Goal: Task Accomplishment & Management: Manage account settings

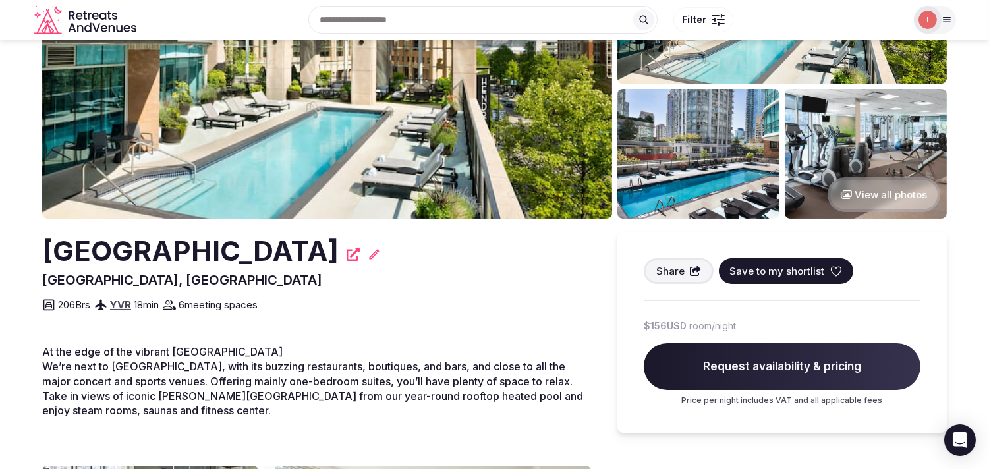
scroll to position [292, 0]
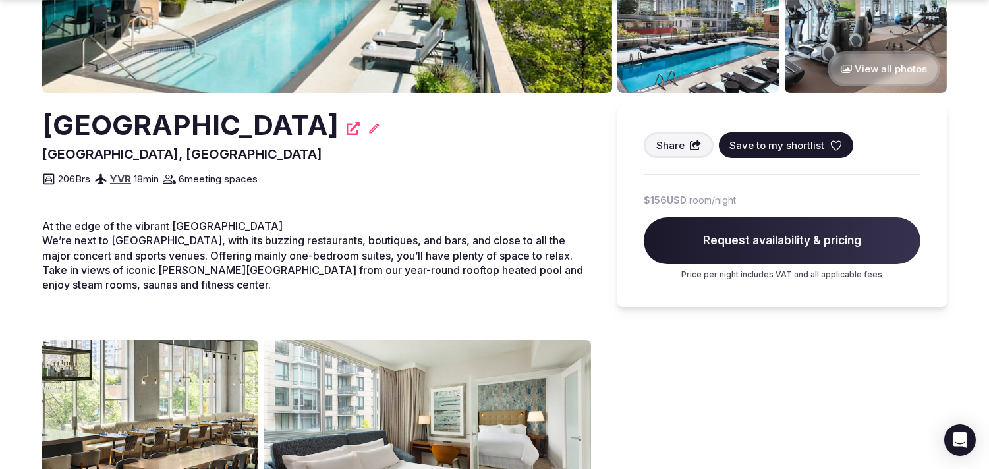
click at [215, 125] on h2 "[GEOGRAPHIC_DATA]" at bounding box center [190, 125] width 296 height 39
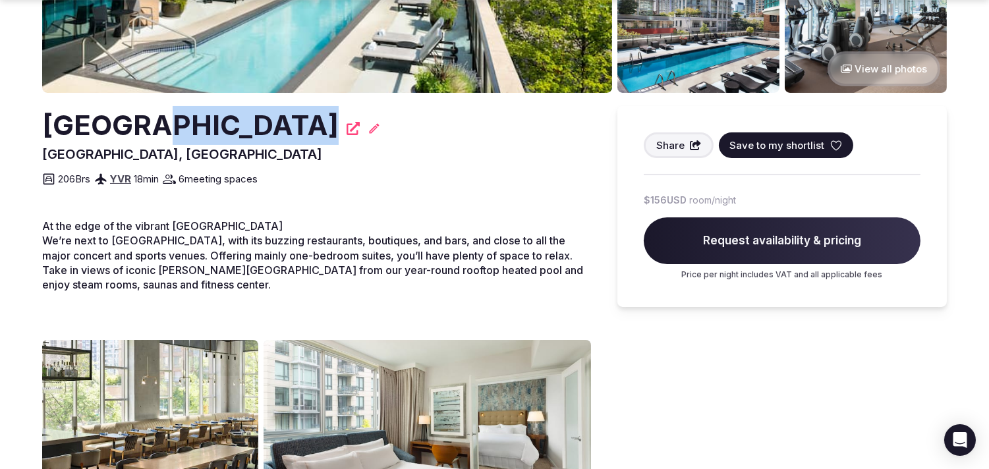
click at [215, 125] on h2 "[GEOGRAPHIC_DATA]" at bounding box center [190, 125] width 296 height 39
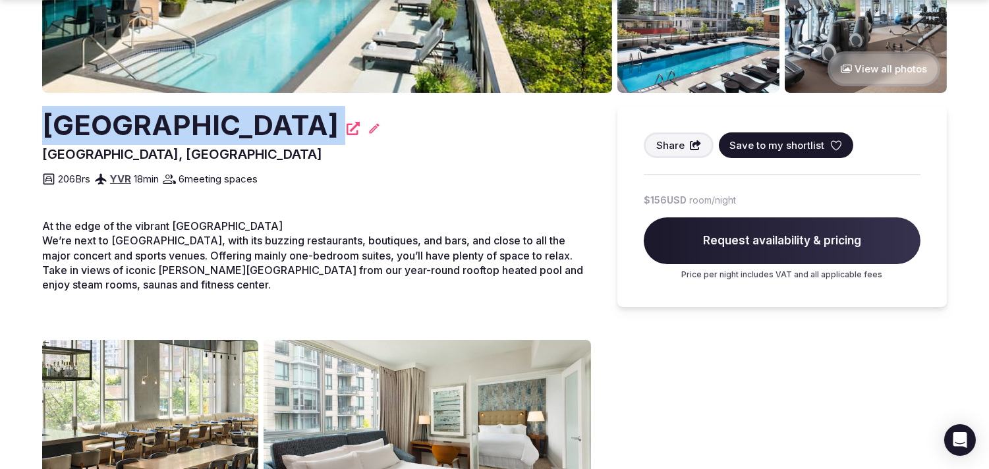
click at [215, 125] on h2 "[GEOGRAPHIC_DATA]" at bounding box center [190, 125] width 296 height 39
copy div "[GEOGRAPHIC_DATA]"
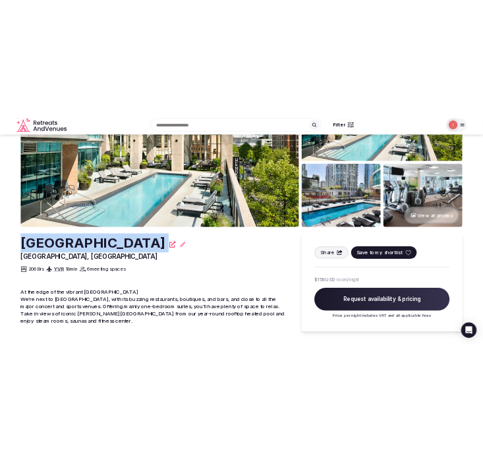
scroll to position [73, 0]
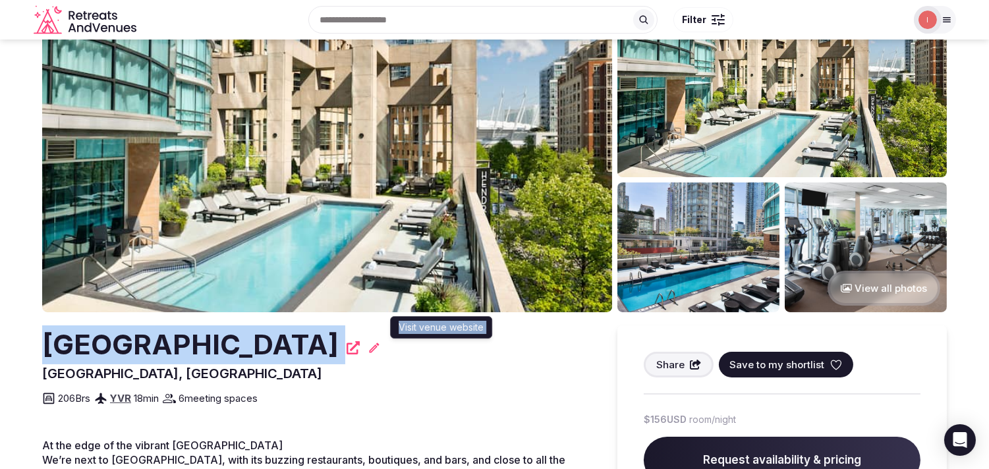
click at [360, 348] on icon at bounding box center [352, 347] width 13 height 13
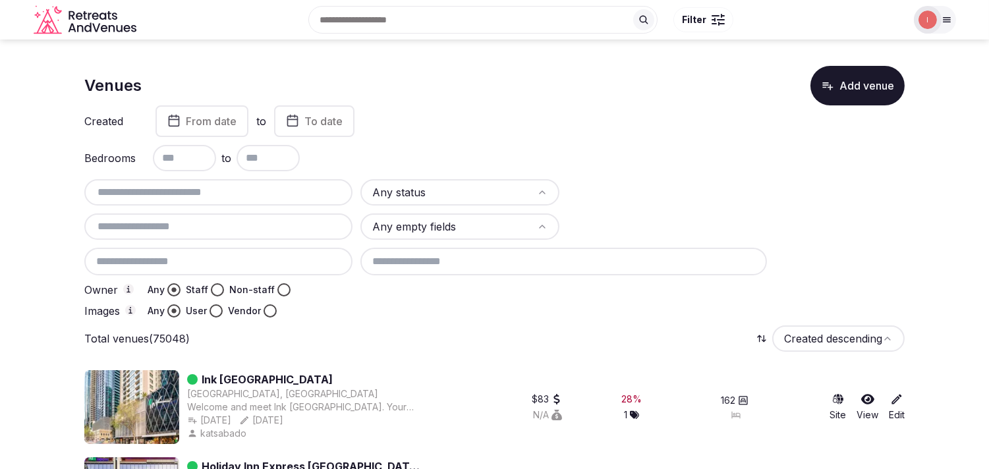
click at [176, 190] on input "text" at bounding box center [219, 192] width 258 height 16
paste input "**********"
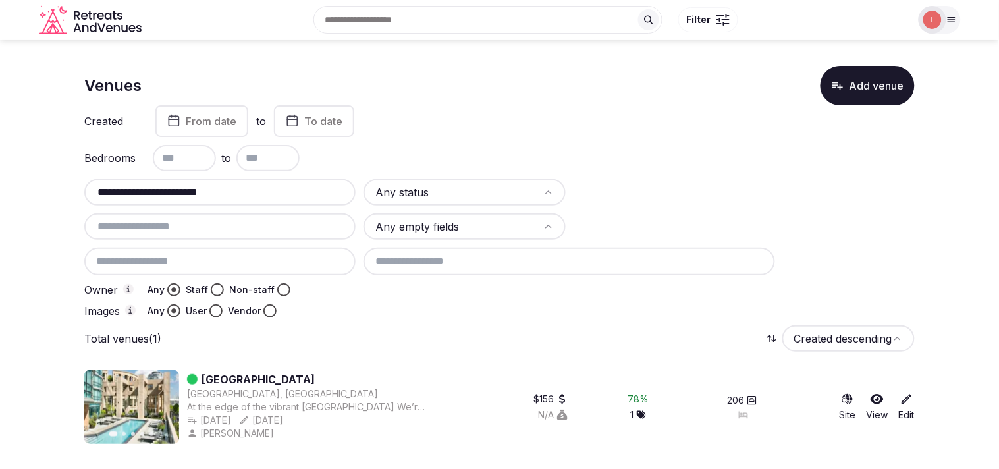
type input "**********"
click at [234, 374] on link "[GEOGRAPHIC_DATA]" at bounding box center [258, 379] width 113 height 16
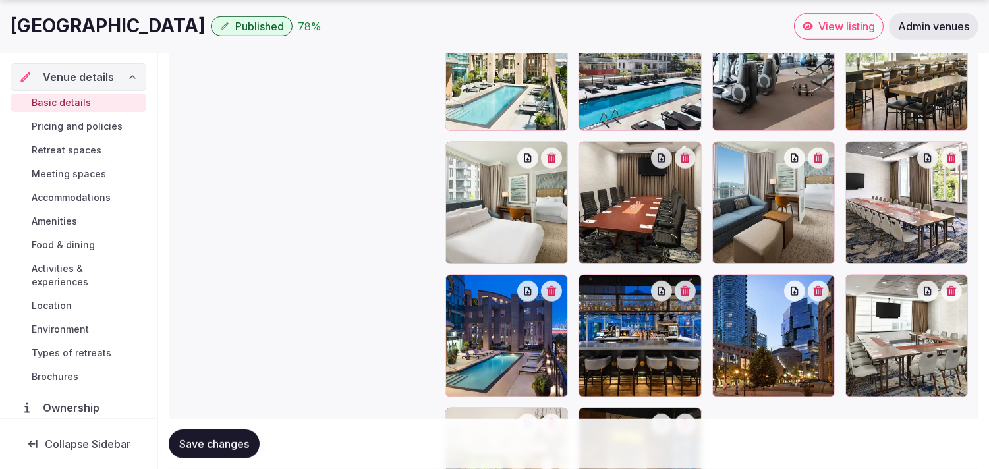
scroll to position [1586, 0]
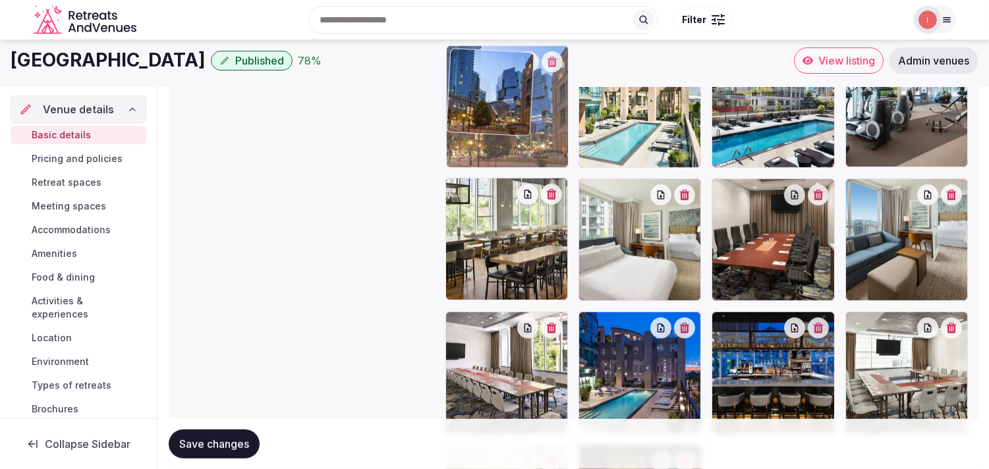
drag, startPoint x: 722, startPoint y: 277, endPoint x: 480, endPoint y: 68, distance: 319.9
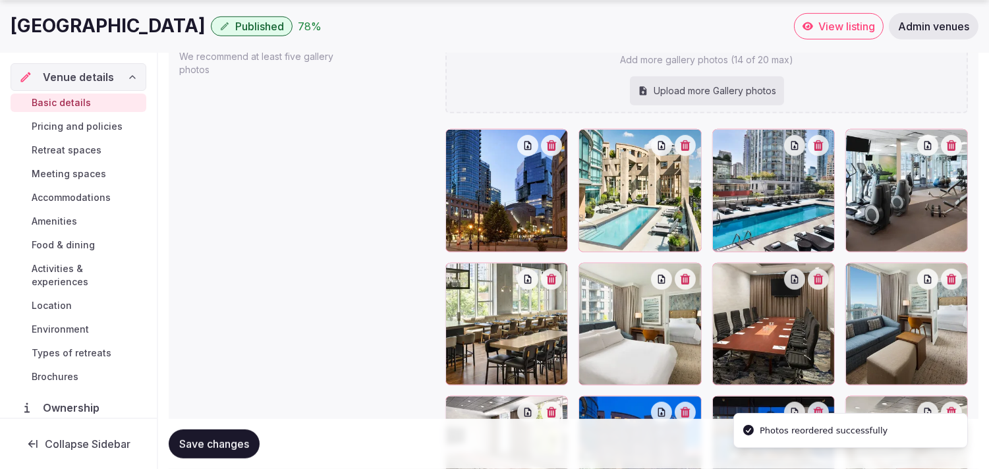
scroll to position [1461, 0]
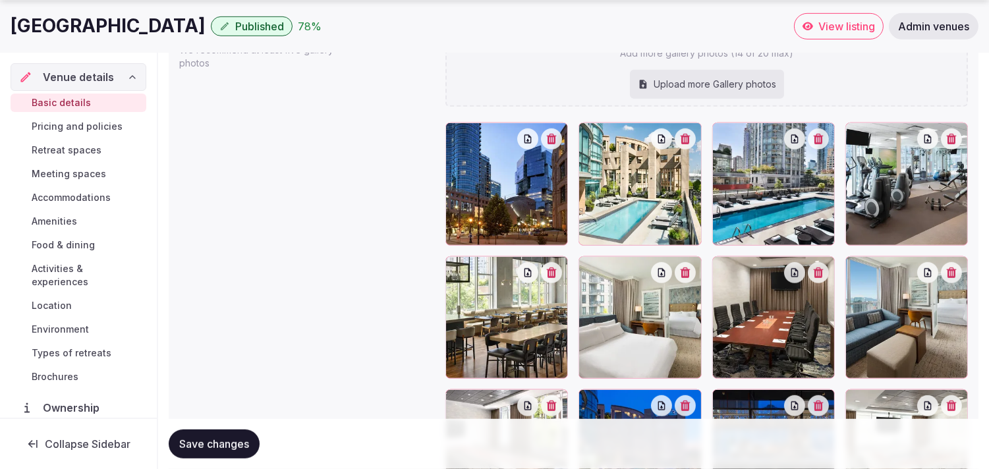
click at [688, 140] on icon "button" at bounding box center [685, 139] width 10 height 11
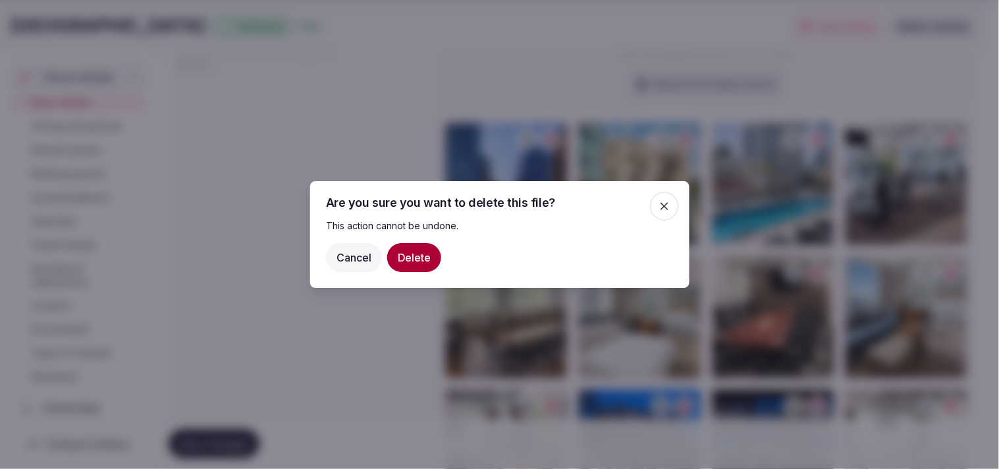
click at [418, 266] on button "Delete" at bounding box center [414, 257] width 54 height 29
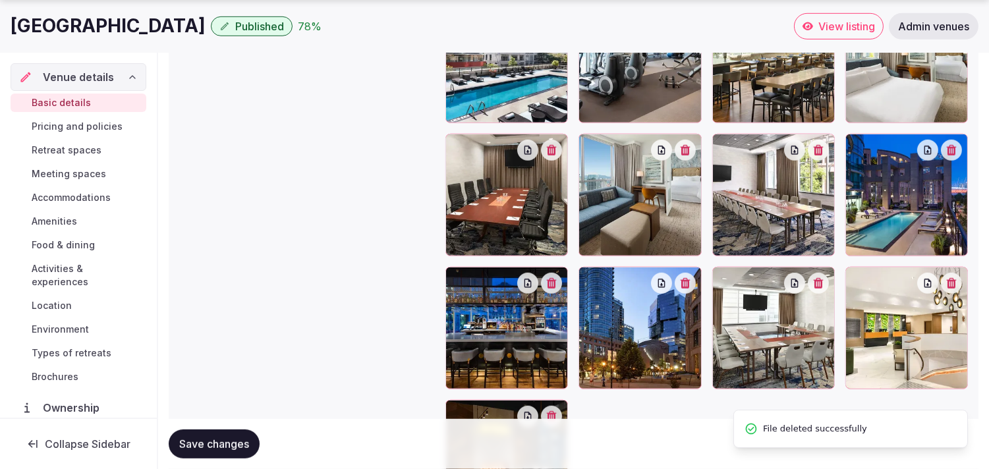
scroll to position [1608, 0]
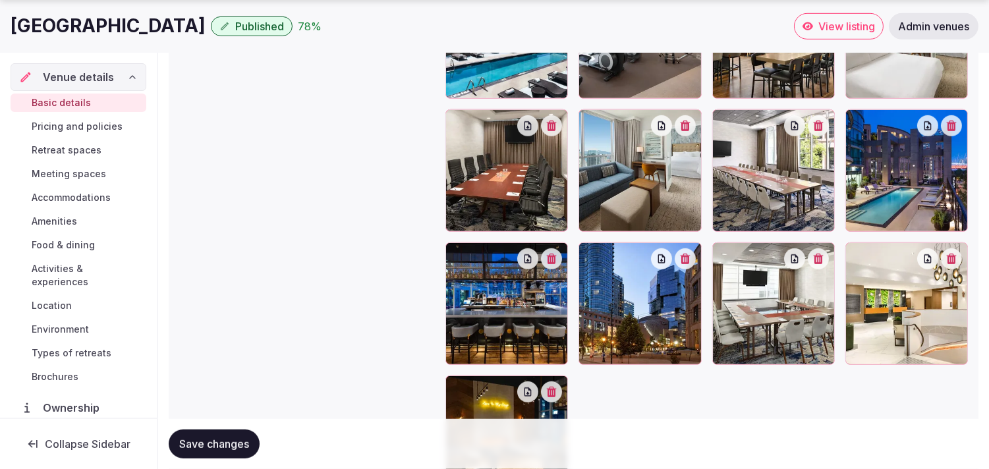
click at [855, 249] on icon at bounding box center [855, 253] width 7 height 11
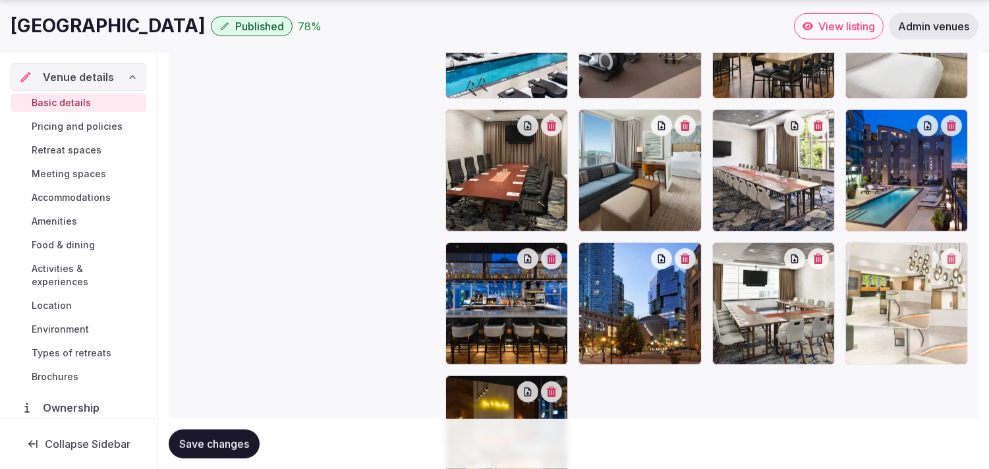
drag, startPoint x: 853, startPoint y: 252, endPoint x: 821, endPoint y: 248, distance: 31.9
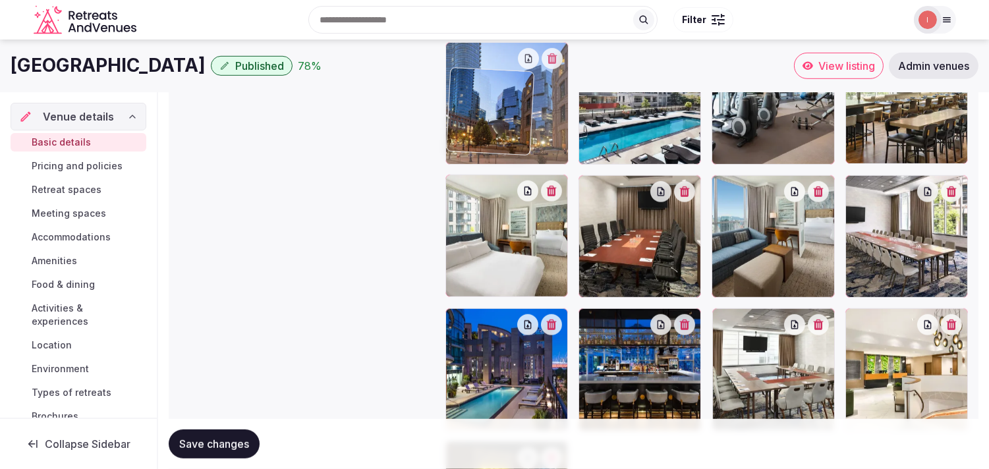
drag, startPoint x: 588, startPoint y: 251, endPoint x: 476, endPoint y: 57, distance: 224.3
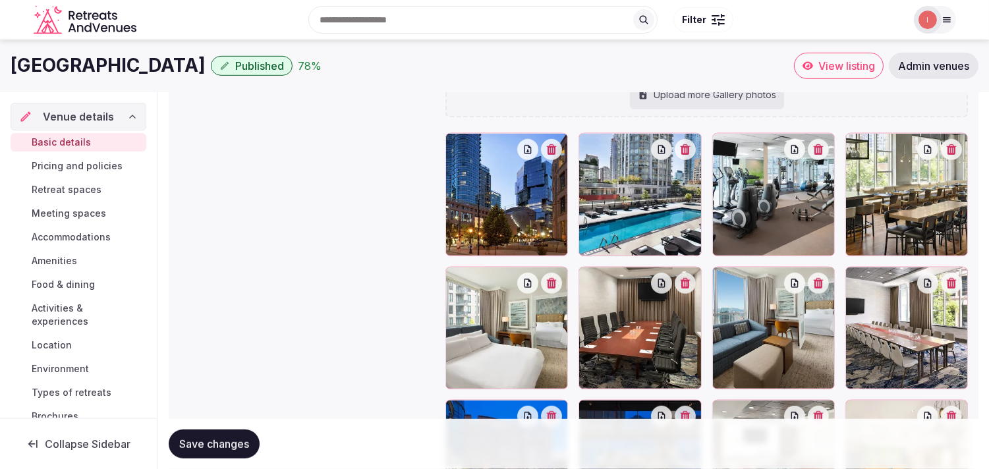
scroll to position [1442, 0]
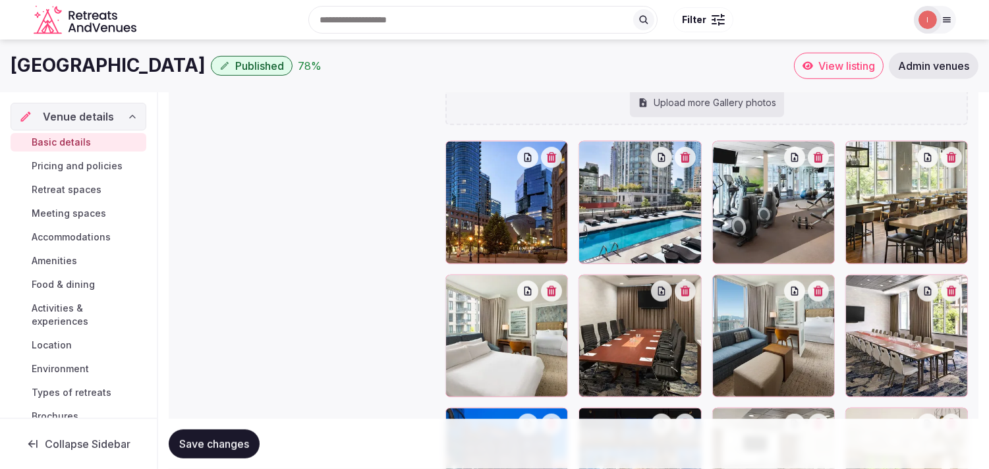
click at [196, 399] on span "Save changes" at bounding box center [214, 443] width 70 height 13
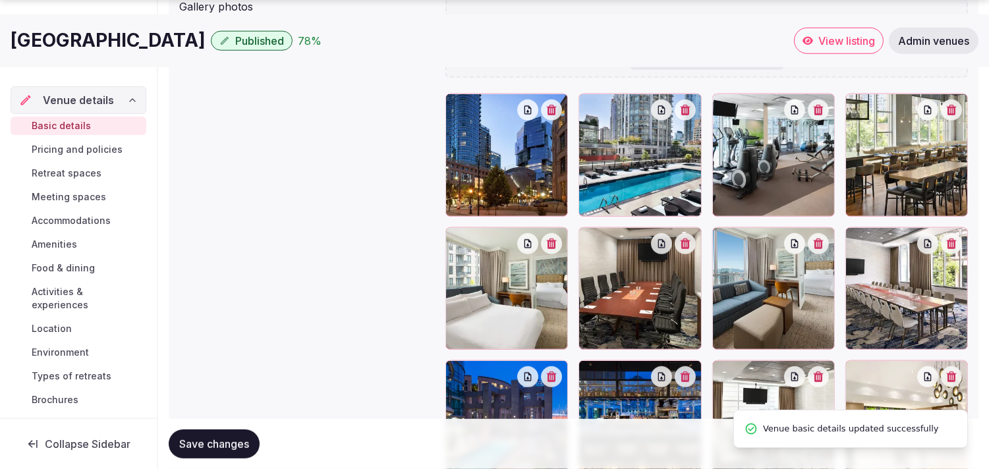
scroll to position [1516, 0]
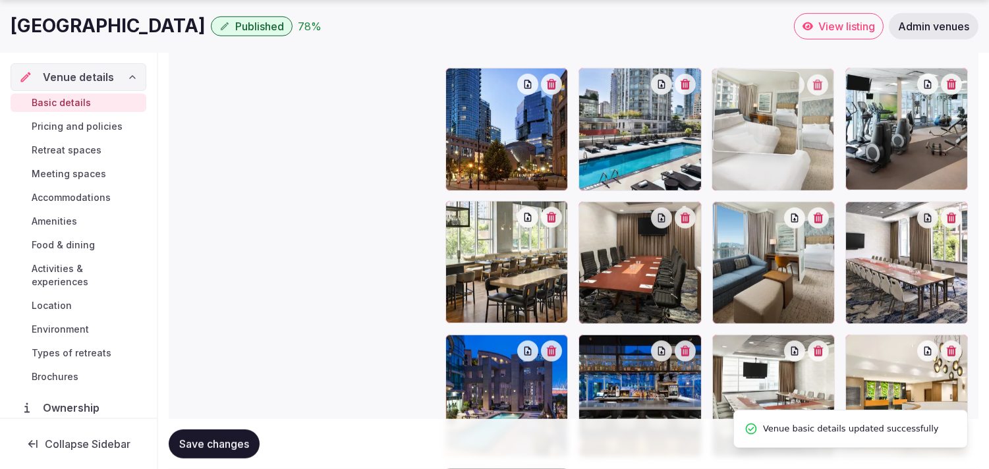
drag, startPoint x: 460, startPoint y: 217, endPoint x: 778, endPoint y: 133, distance: 329.1
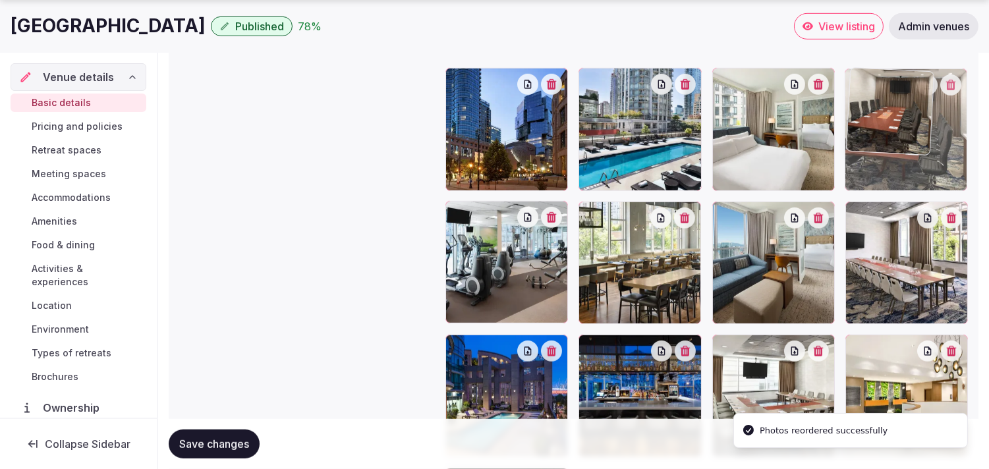
drag, startPoint x: 583, startPoint y: 211, endPoint x: 878, endPoint y: 112, distance: 311.4
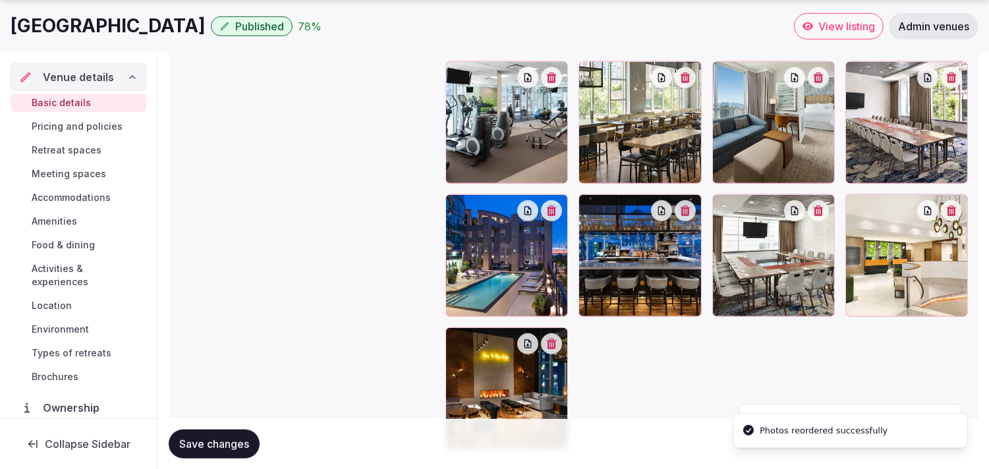
scroll to position [1662, 0]
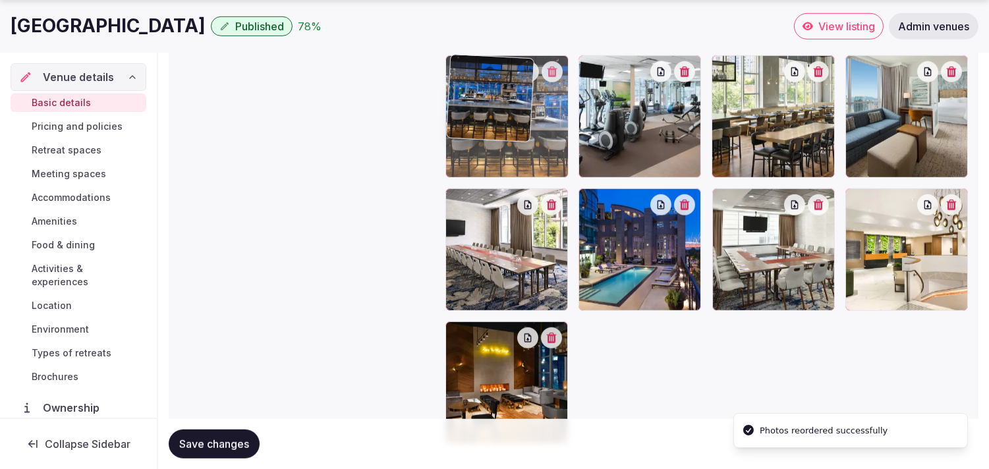
drag, startPoint x: 582, startPoint y: 194, endPoint x: 512, endPoint y: 125, distance: 98.7
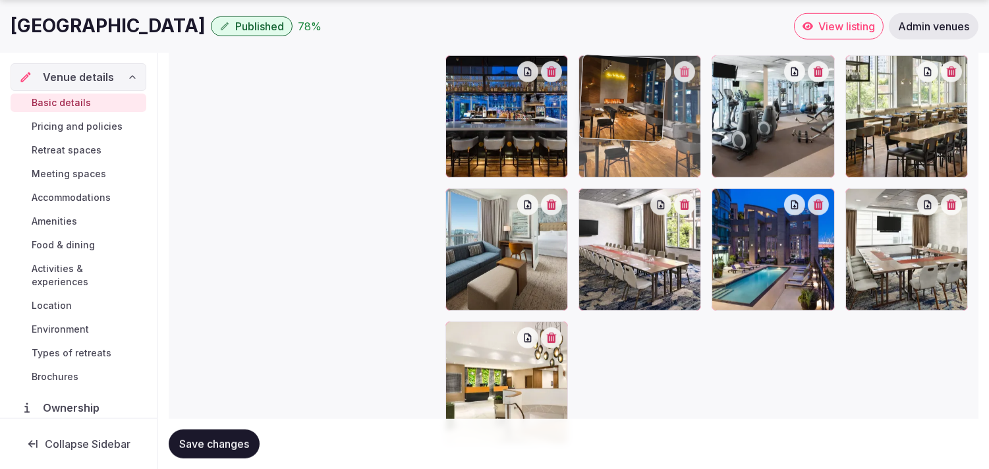
drag, startPoint x: 457, startPoint y: 330, endPoint x: 583, endPoint y: 96, distance: 266.1
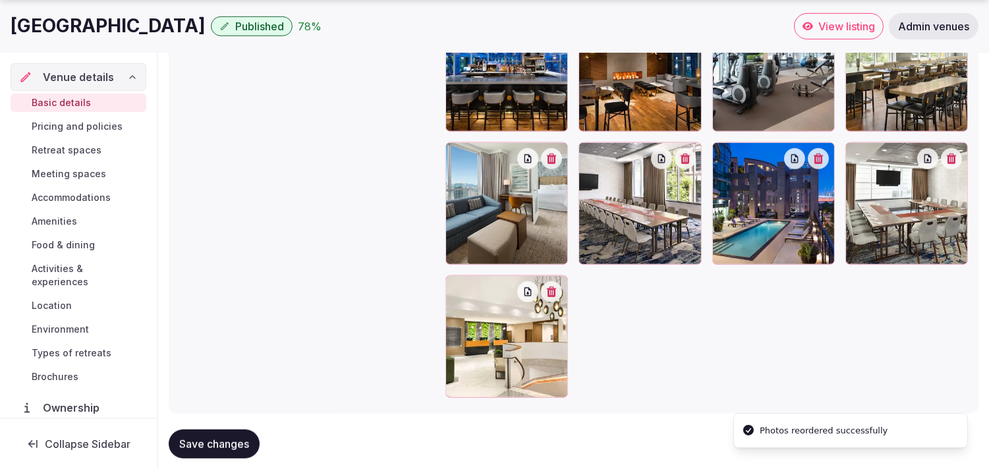
scroll to position [1733, 0]
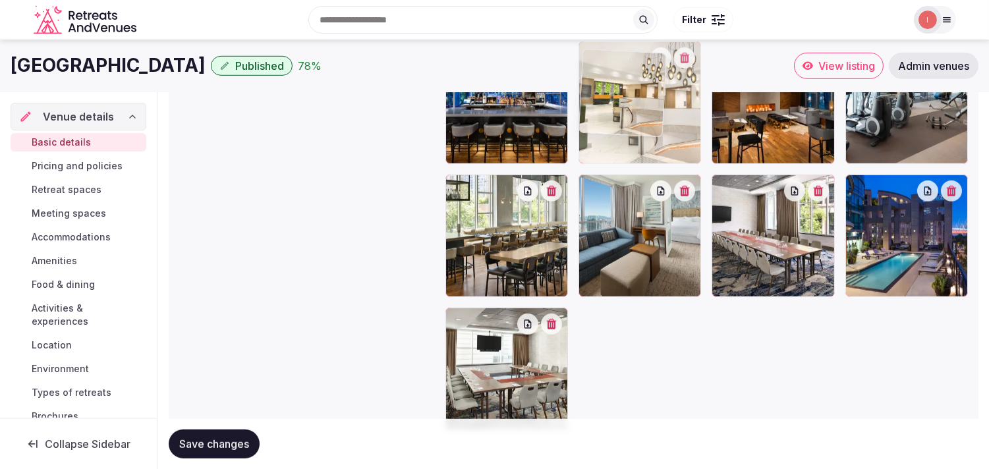
drag, startPoint x: 456, startPoint y: 258, endPoint x: 591, endPoint y: 65, distance: 236.5
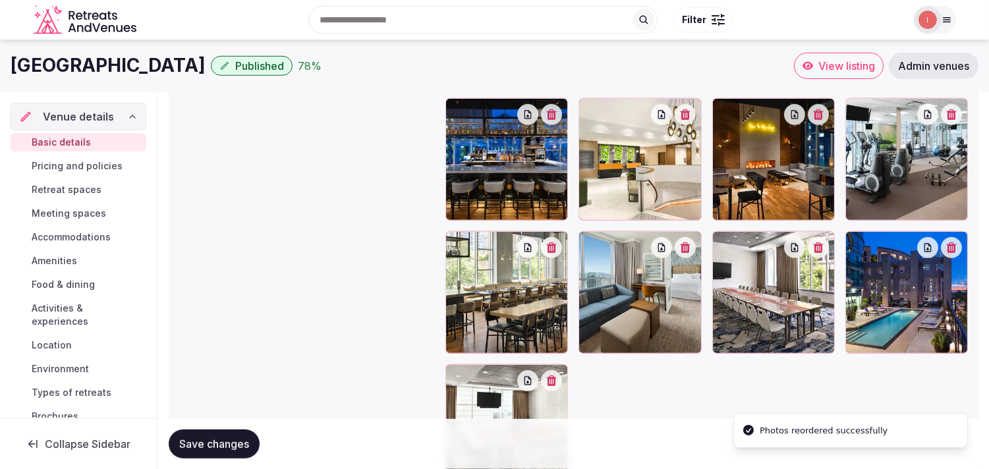
scroll to position [1594, 0]
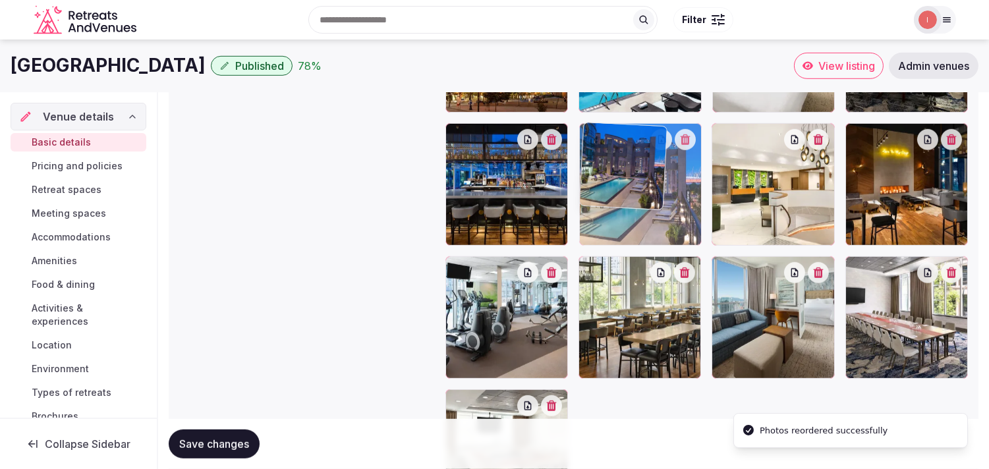
drag, startPoint x: 853, startPoint y: 265, endPoint x: 603, endPoint y: 172, distance: 267.2
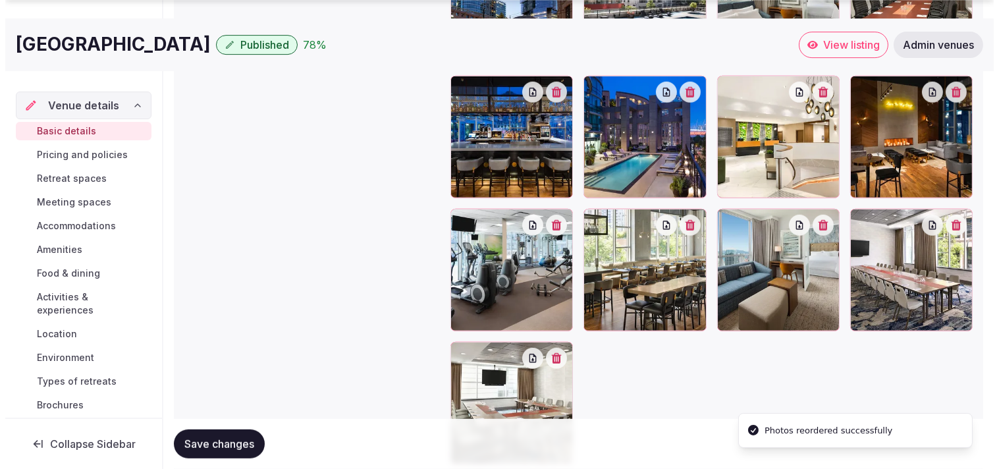
scroll to position [1667, 0]
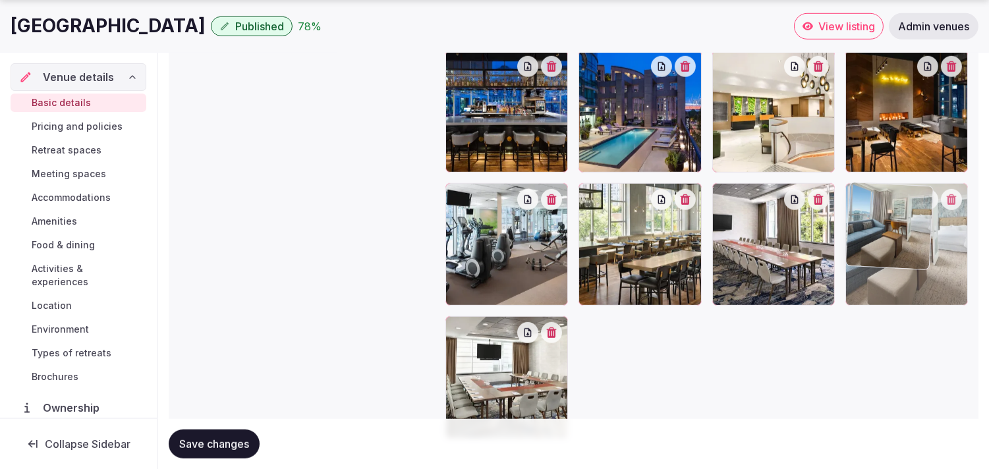
drag, startPoint x: 717, startPoint y: 192, endPoint x: 867, endPoint y: 219, distance: 152.5
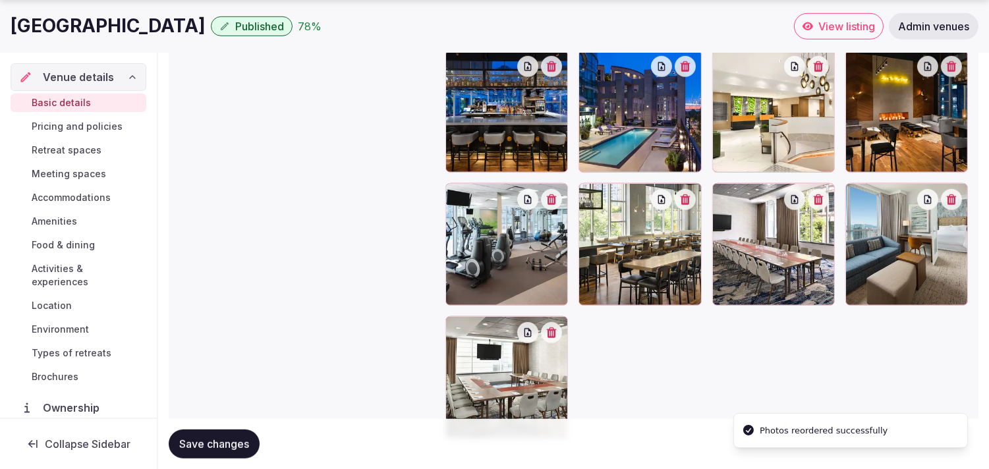
click at [547, 199] on button "button" at bounding box center [551, 199] width 21 height 21
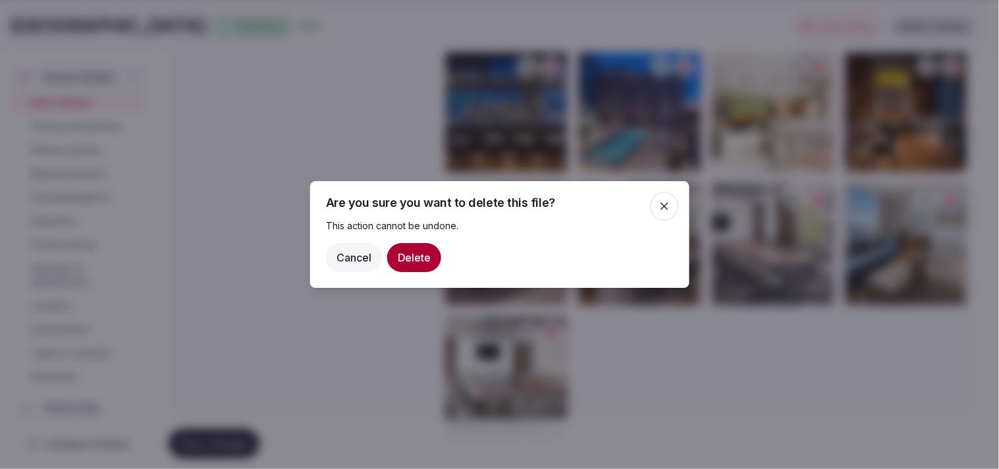
click at [417, 264] on button "Delete" at bounding box center [414, 257] width 54 height 29
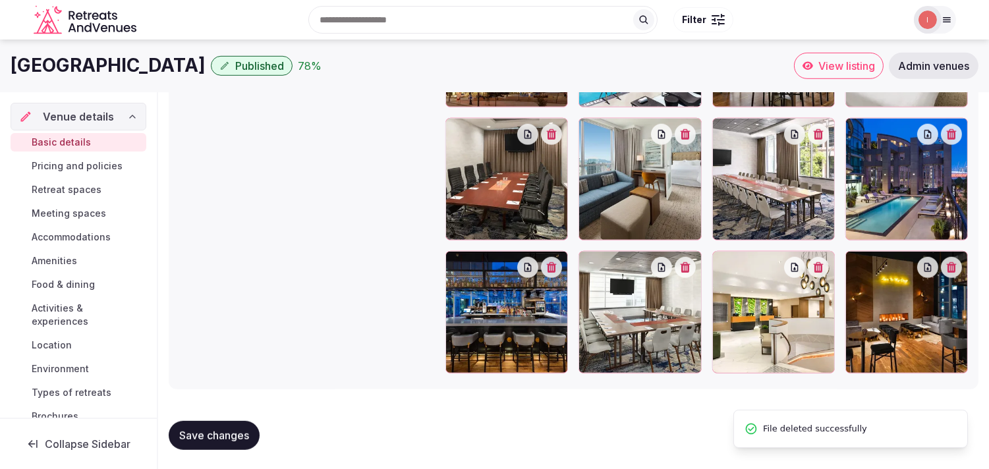
scroll to position [1526, 0]
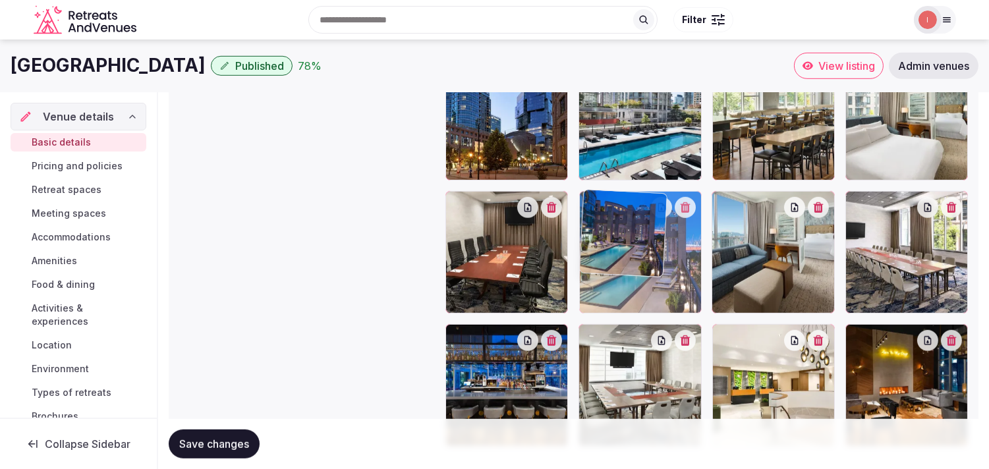
drag, startPoint x: 854, startPoint y: 199, endPoint x: 644, endPoint y: 206, distance: 210.9
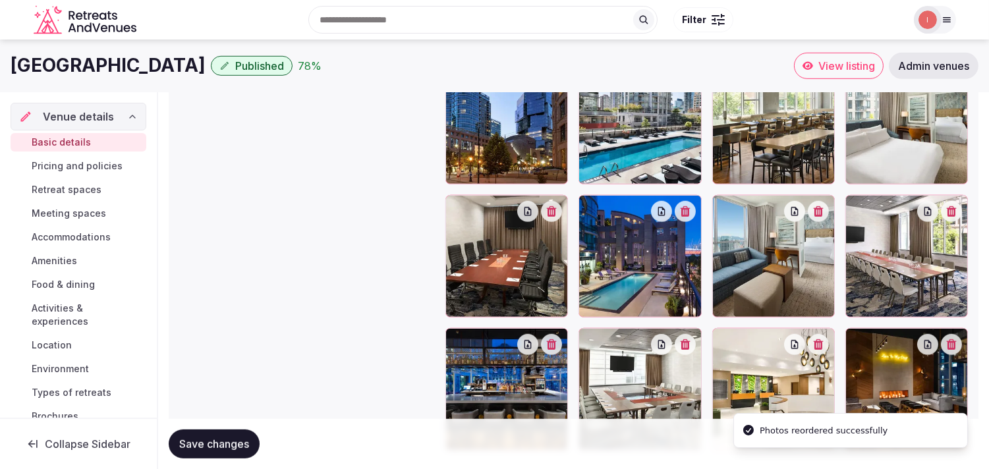
scroll to position [1453, 0]
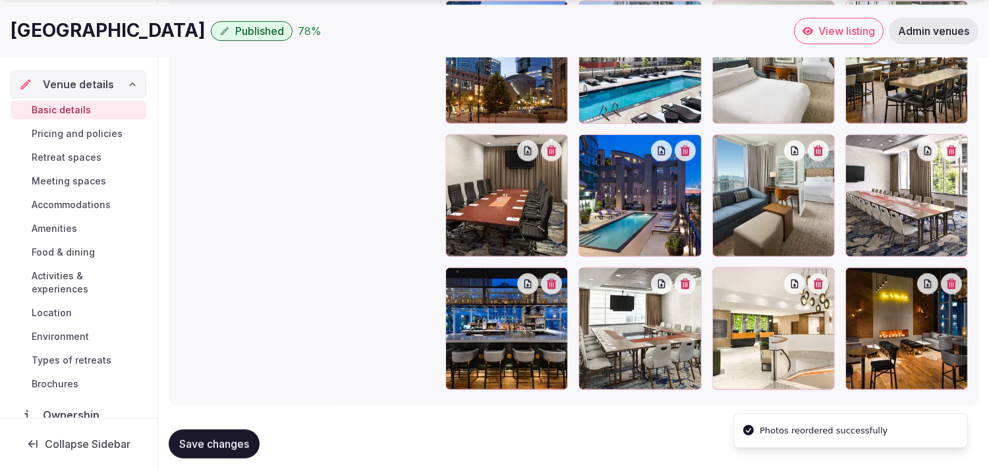
scroll to position [1599, 0]
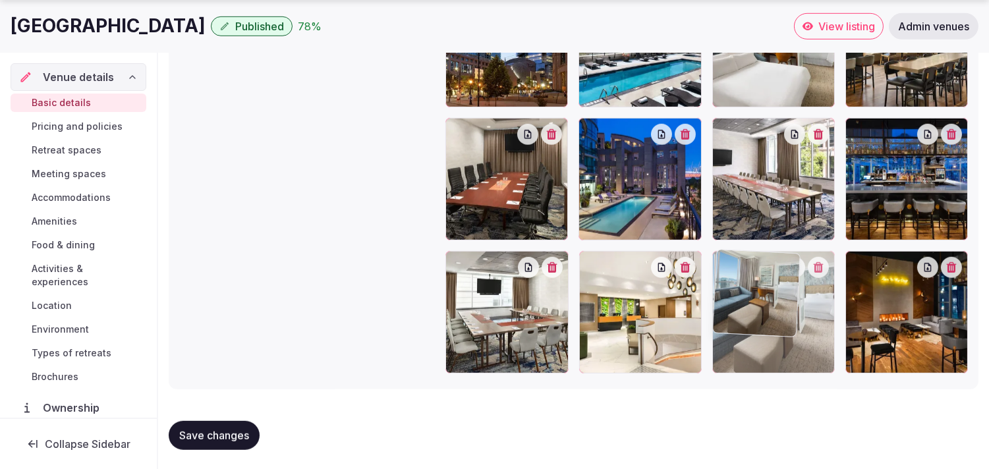
drag, startPoint x: 721, startPoint y: 129, endPoint x: 768, endPoint y: 244, distance: 124.6
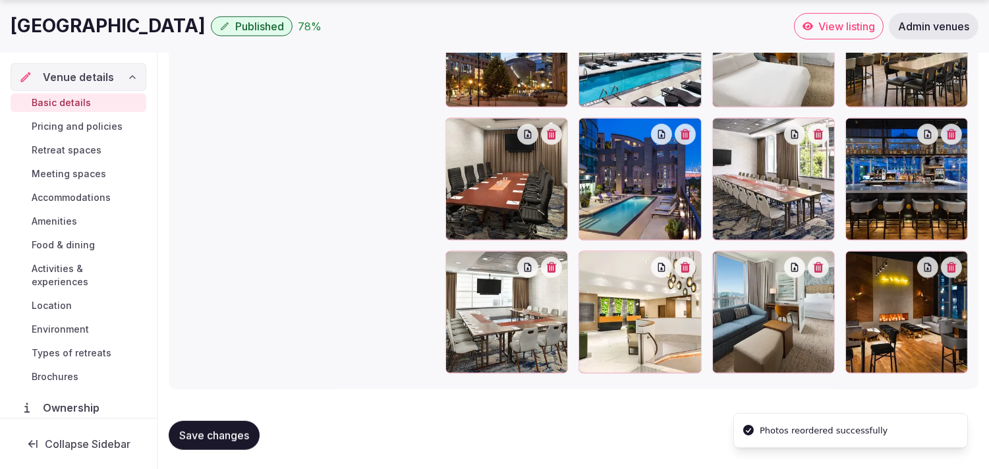
drag, startPoint x: 768, startPoint y: 244, endPoint x: 894, endPoint y: 271, distance: 129.3
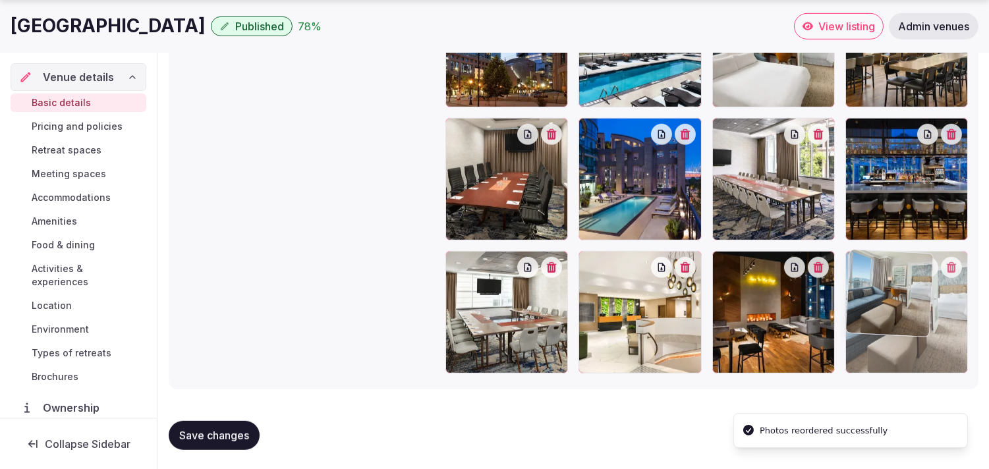
drag, startPoint x: 727, startPoint y: 254, endPoint x: 835, endPoint y: 266, distance: 109.3
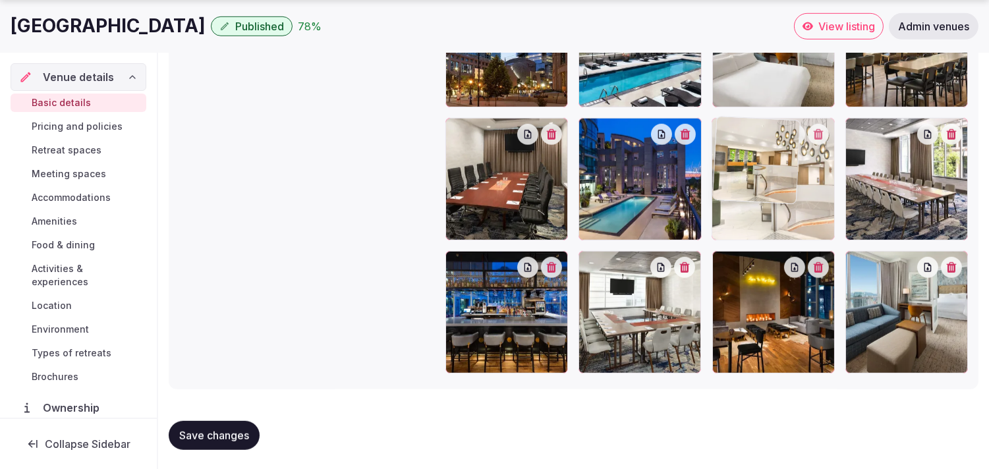
drag, startPoint x: 591, startPoint y: 256, endPoint x: 734, endPoint y: 162, distance: 170.3
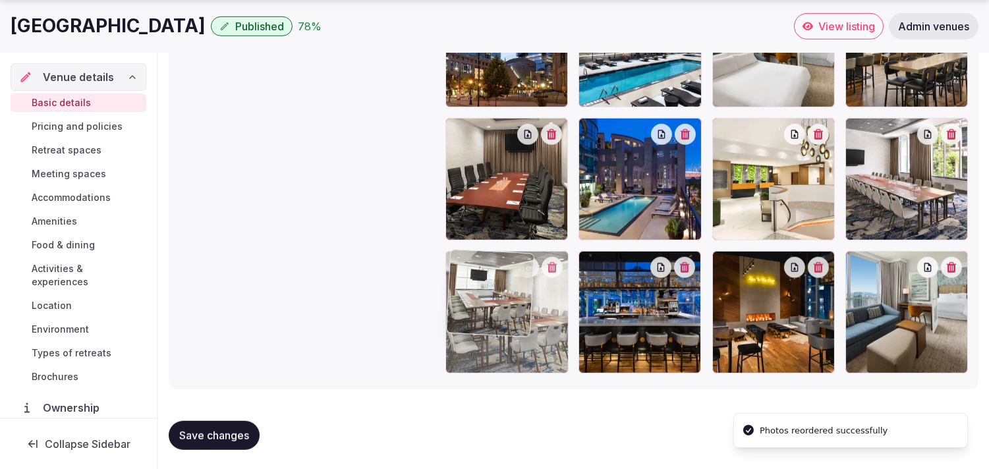
drag, startPoint x: 582, startPoint y: 261, endPoint x: 507, endPoint y: 260, distance: 75.1
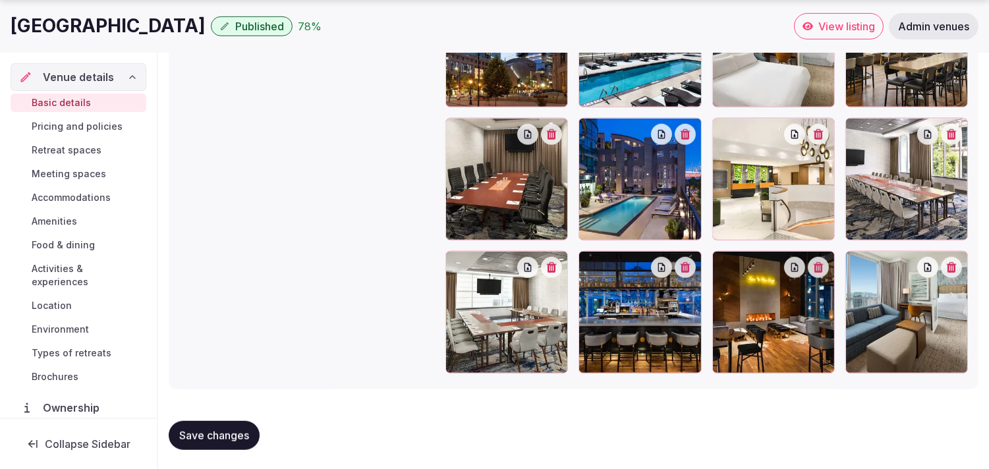
click at [189, 399] on span "Save changes" at bounding box center [214, 435] width 70 height 13
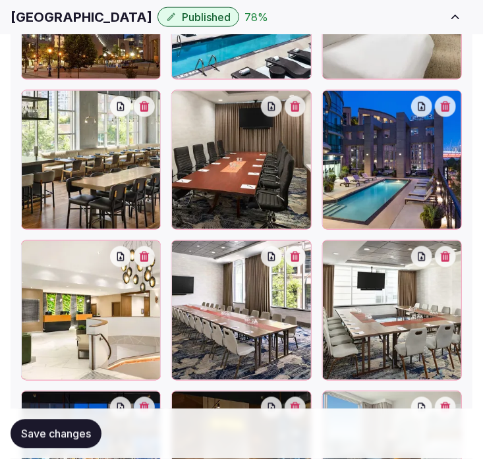
scroll to position [2133, 0]
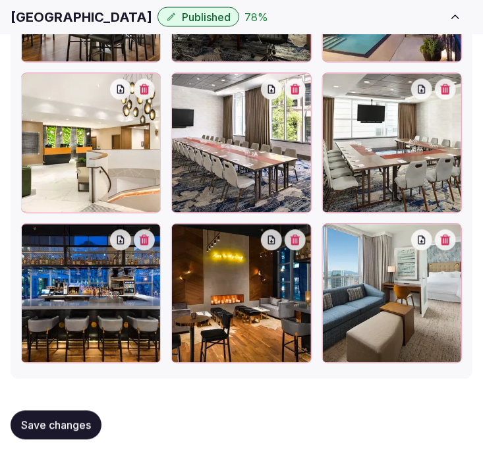
drag, startPoint x: 376, startPoint y: 439, endPoint x: 417, endPoint y: 420, distance: 45.1
click at [380, 399] on div "Save changes" at bounding box center [242, 425] width 462 height 50
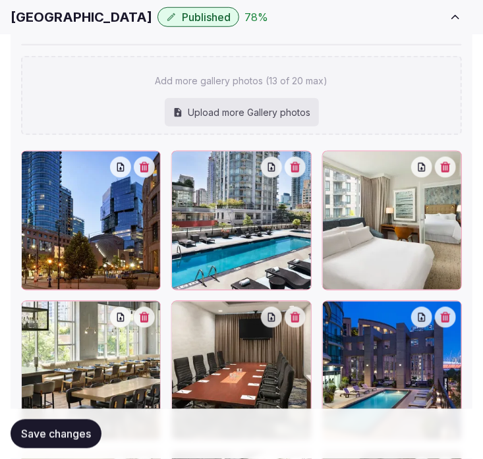
scroll to position [1767, 0]
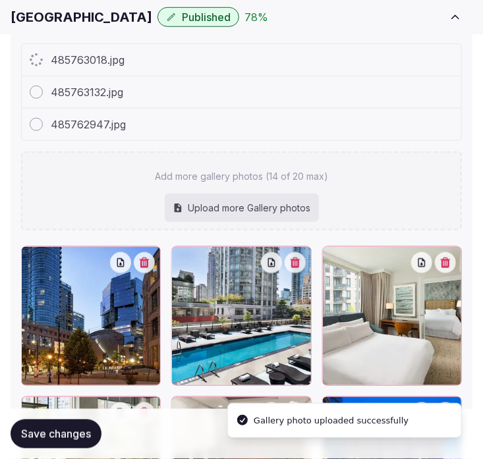
click at [389, 94] on div "485763132.jpg" at bounding box center [241, 92] width 439 height 32
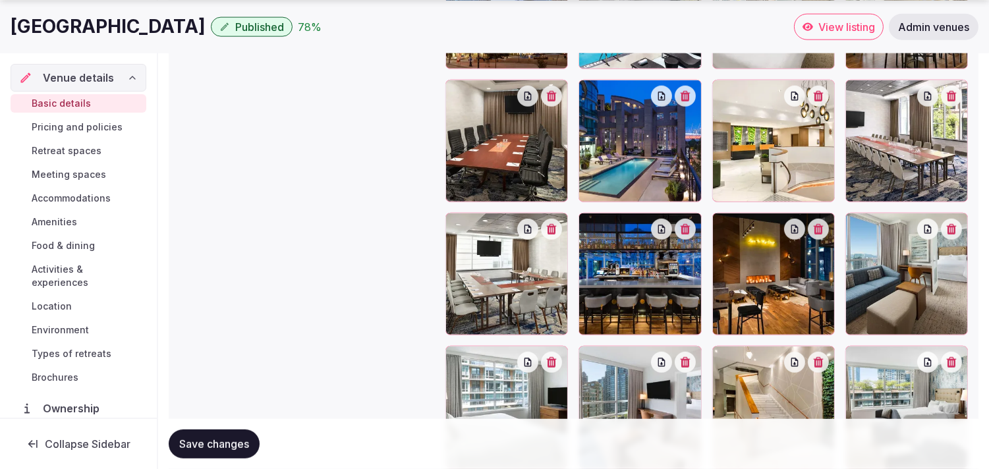
scroll to position [1768, 0]
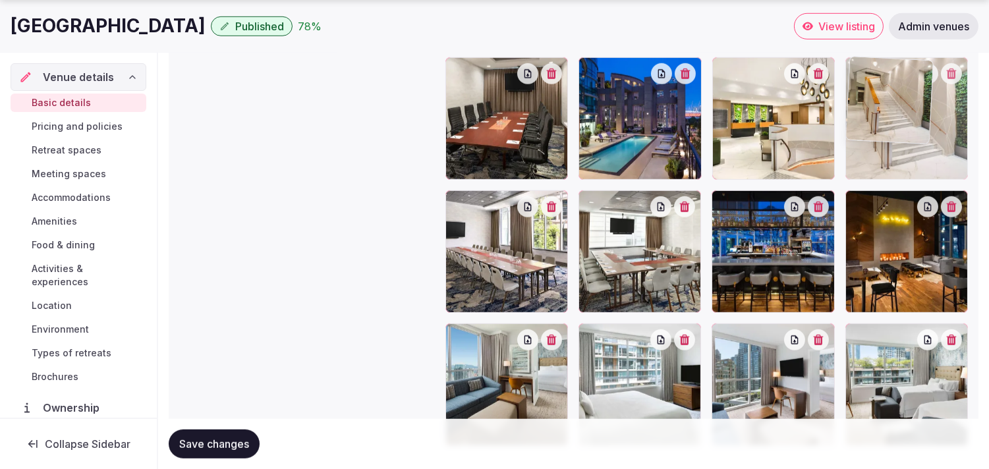
drag, startPoint x: 719, startPoint y: 338, endPoint x: 862, endPoint y: 96, distance: 281.1
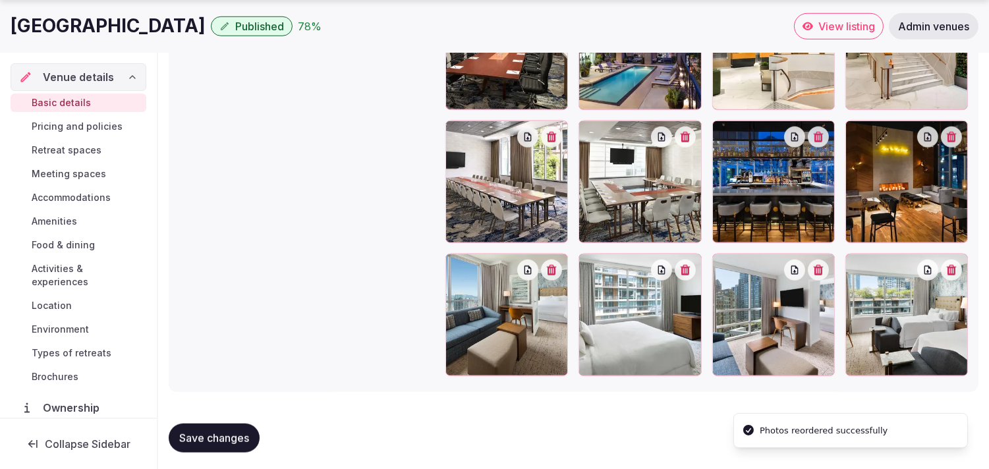
scroll to position [1841, 0]
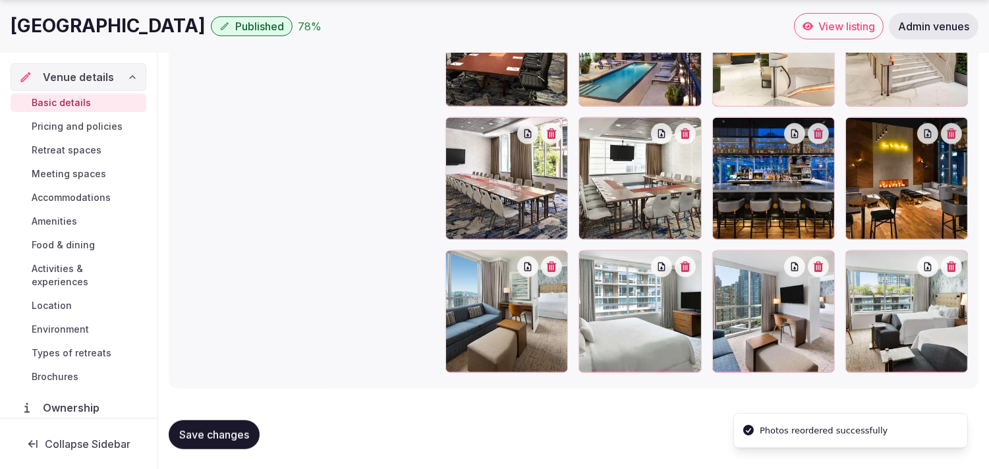
click at [248, 399] on span "Save changes" at bounding box center [214, 434] width 70 height 13
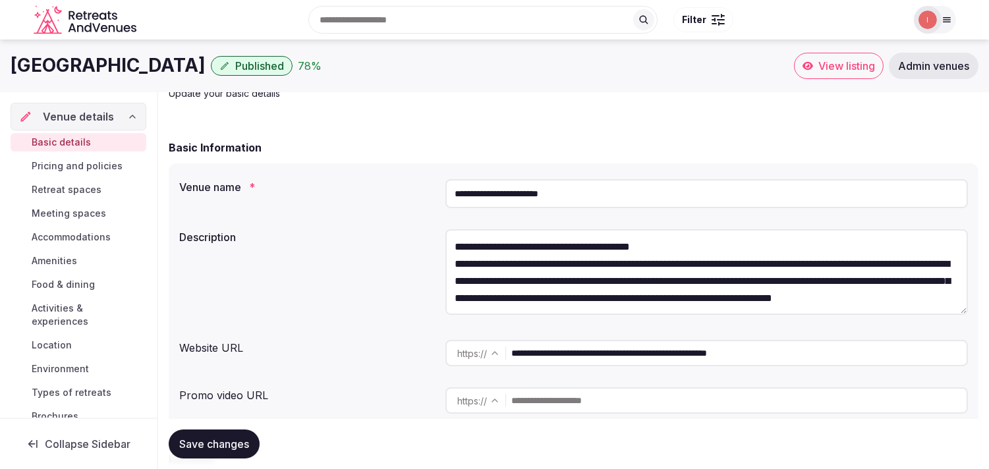
scroll to position [0, 0]
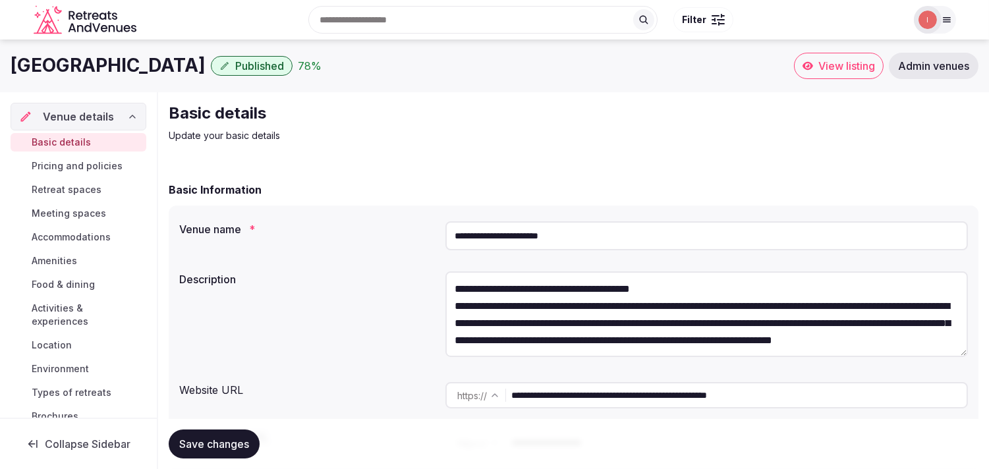
click at [48, 167] on span "Pricing and policies" at bounding box center [77, 165] width 91 height 13
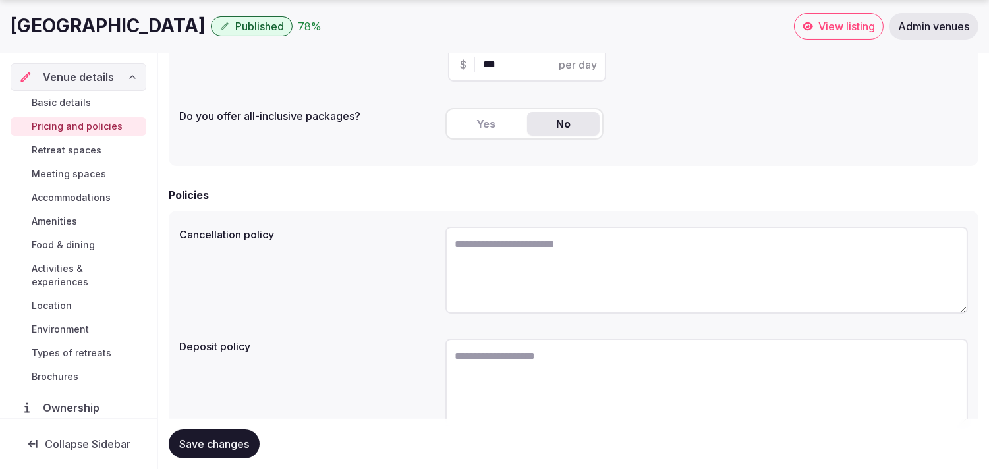
scroll to position [399, 0]
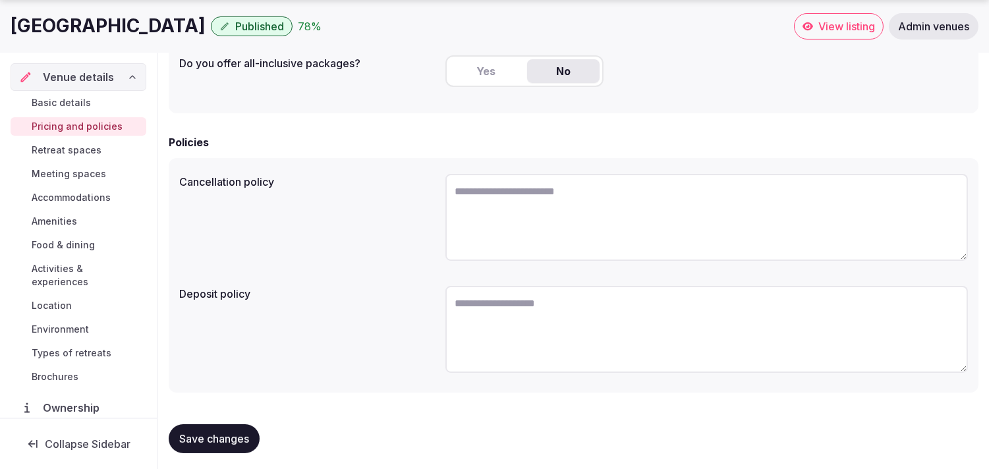
click at [227, 399] on span "Save changes" at bounding box center [214, 438] width 70 height 13
click at [404, 95] on div "Do you offer all-inclusive packages? Yes No" at bounding box center [573, 76] width 788 height 53
click at [49, 145] on span "Retreat spaces" at bounding box center [67, 150] width 70 height 13
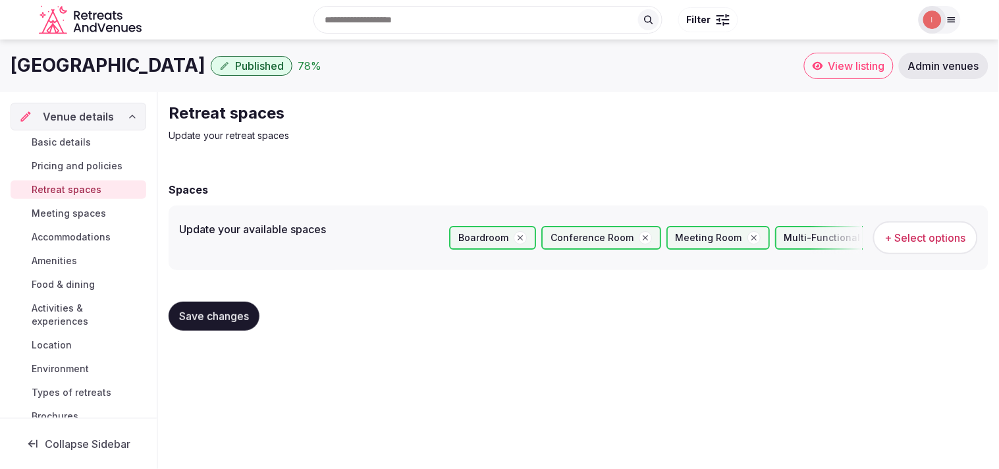
click at [81, 211] on span "Meeting spaces" at bounding box center [69, 213] width 74 height 13
